Goal: Transaction & Acquisition: Purchase product/service

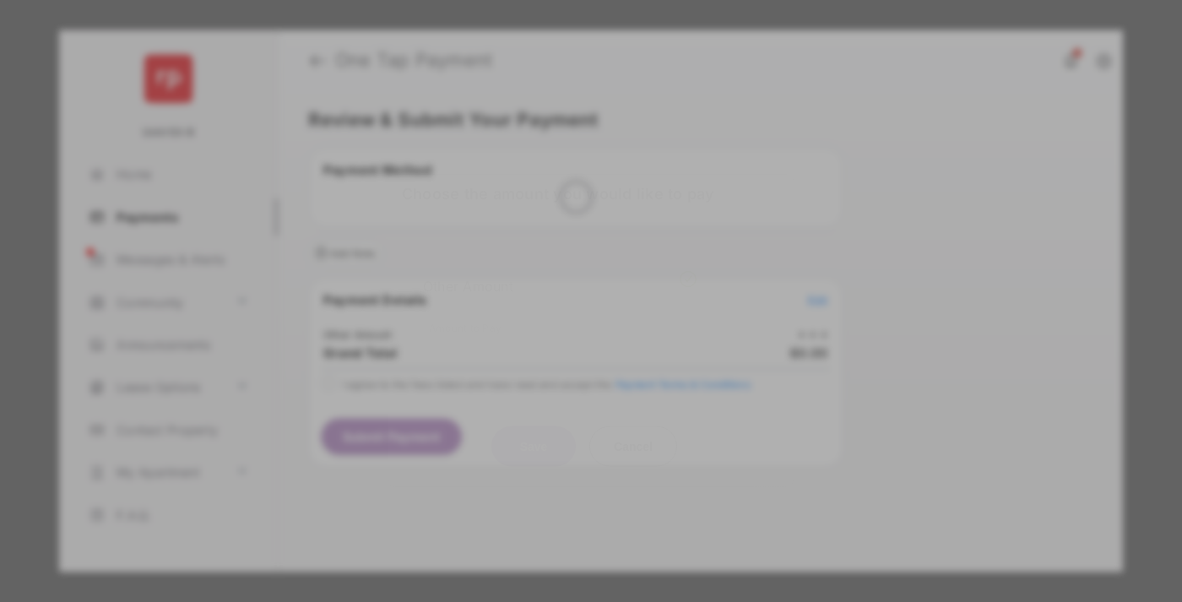
click at [560, 271] on div "Other Amount" at bounding box center [560, 285] width 274 height 29
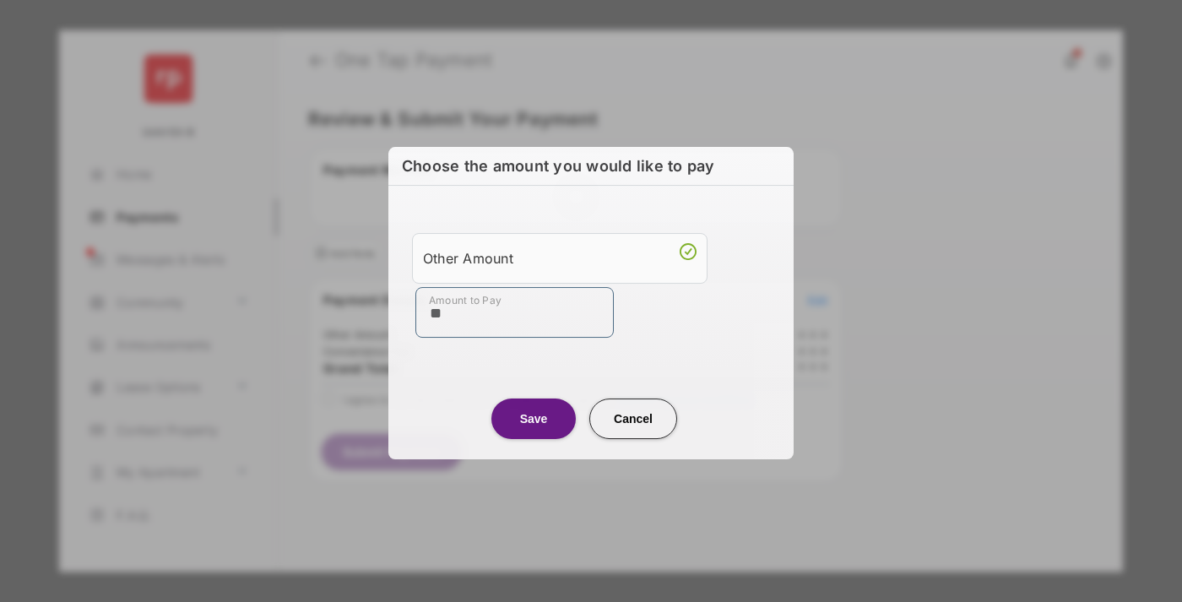
type input "**"
click at [534, 418] on button "Save" at bounding box center [534, 419] width 84 height 41
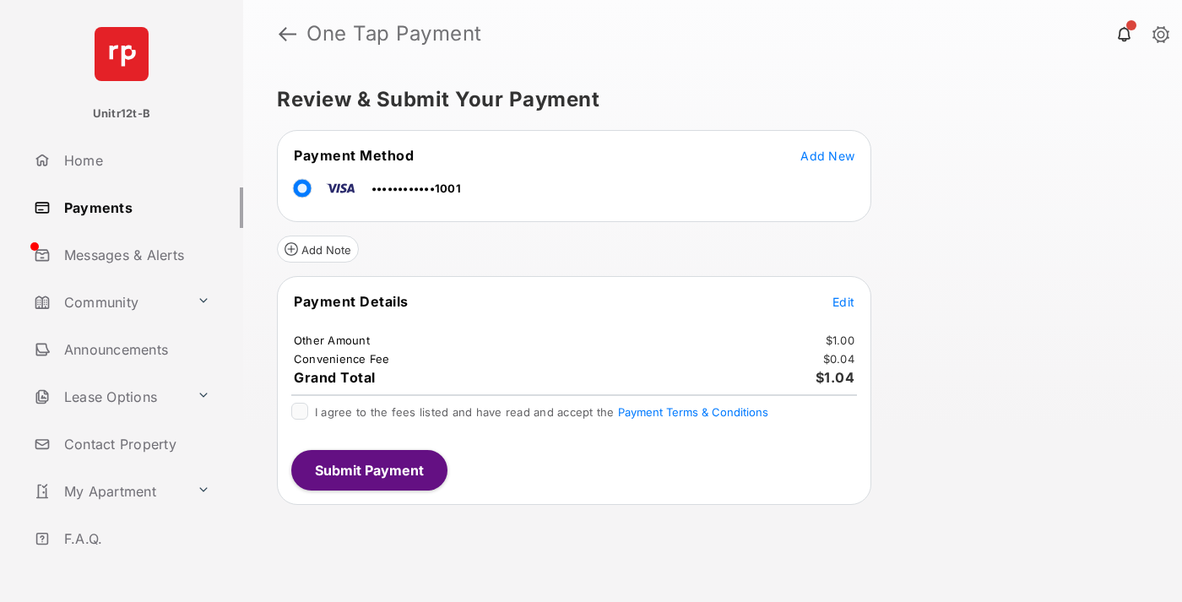
click at [844, 301] on span "Edit" at bounding box center [844, 302] width 22 height 14
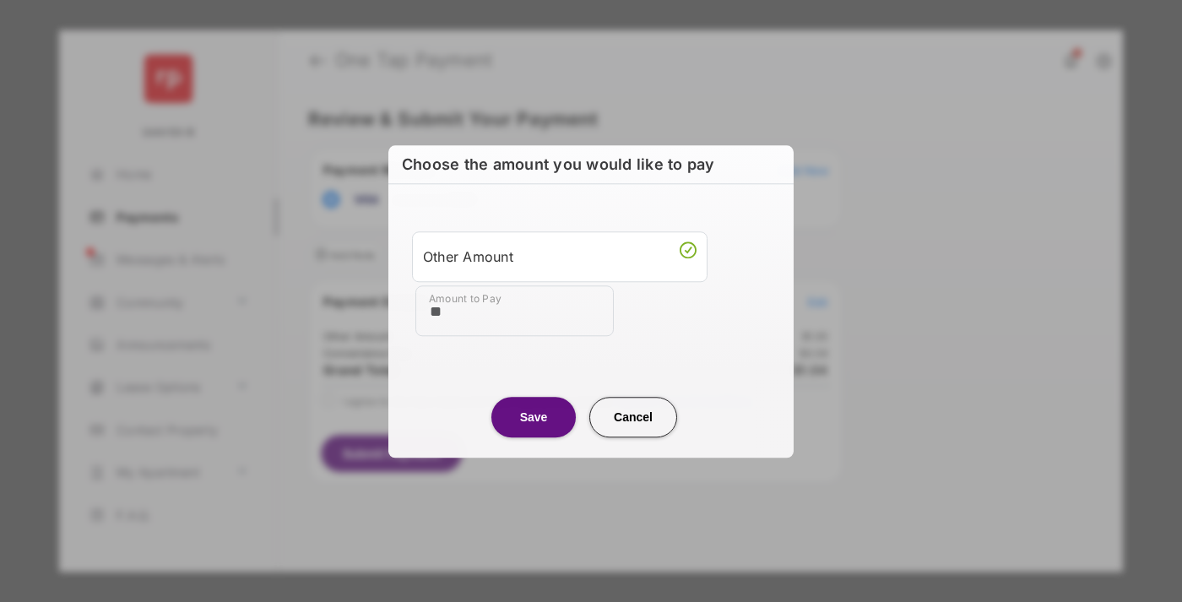
click at [534, 416] on button "Save" at bounding box center [534, 417] width 84 height 41
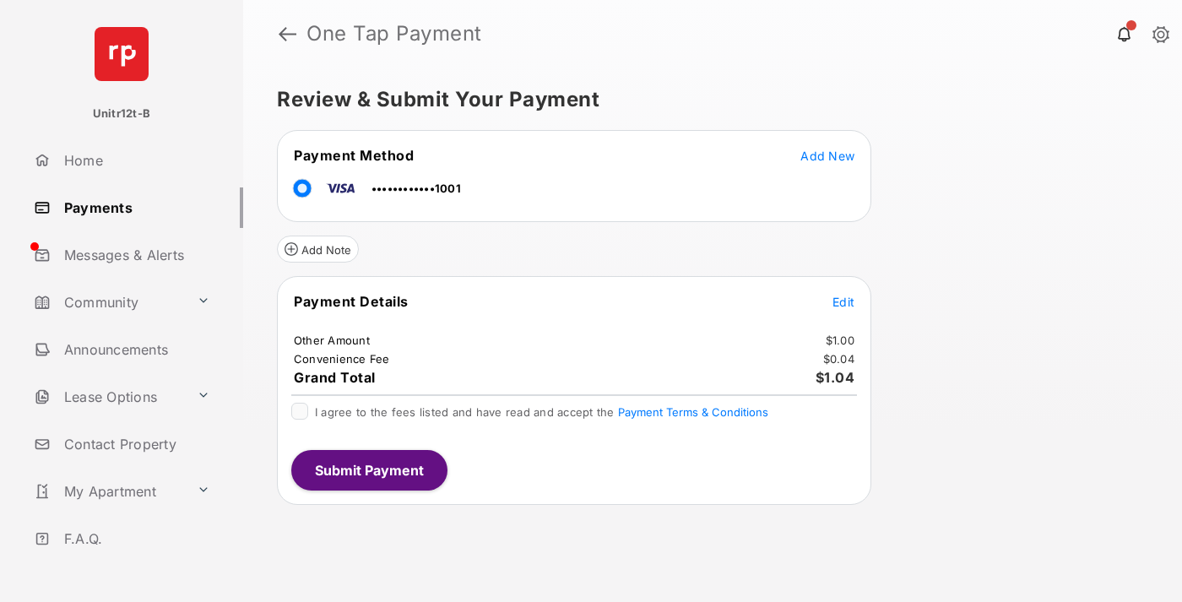
click at [368, 470] on button "Submit Payment" at bounding box center [369, 470] width 156 height 41
